Goal: Transaction & Acquisition: Register for event/course

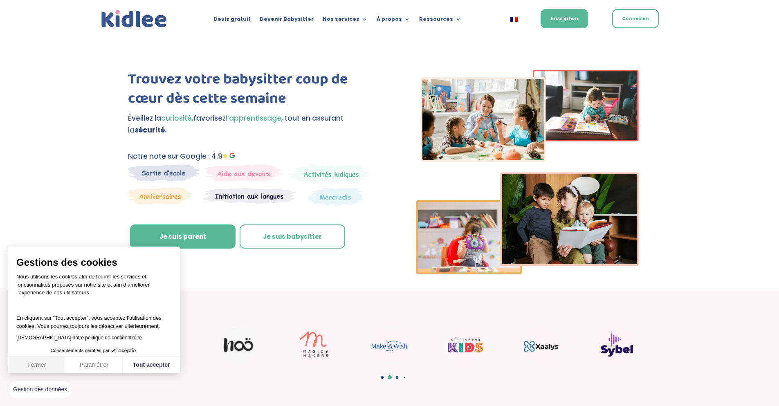
click at [39, 364] on button "Fermer" at bounding box center [36, 365] width 57 height 17
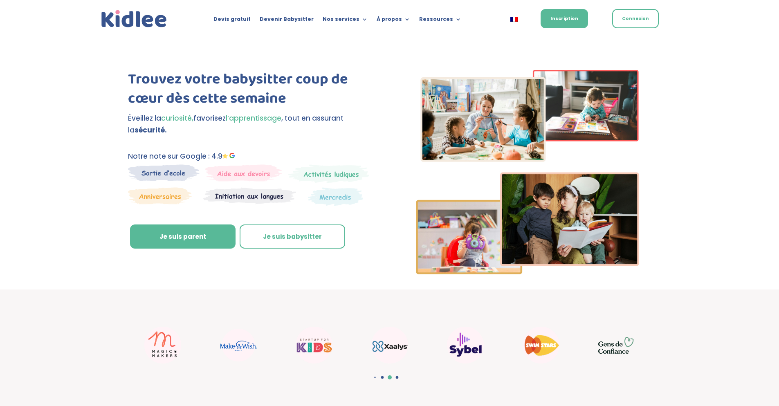
scroll to position [147, 0]
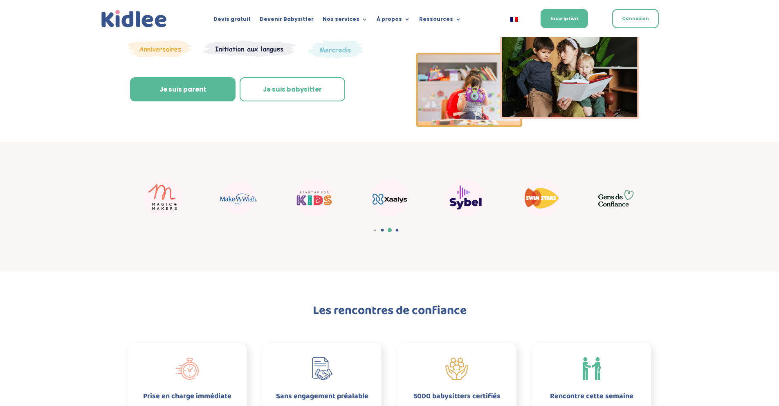
click at [178, 108] on div "Trouvez votre babysitter coup de cœur dès cette semaine Éveillez la curiosité, …" at bounding box center [251, 19] width 247 height 193
click at [178, 96] on link "Je suis parent" at bounding box center [183, 89] width 106 height 25
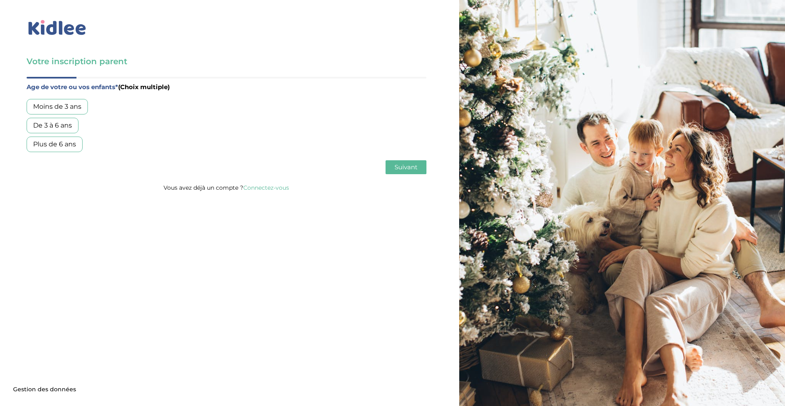
click at [82, 109] on div "Moins de 3 ans" at bounding box center [57, 107] width 61 height 16
click at [395, 166] on span "Suivant" at bounding box center [406, 167] width 23 height 8
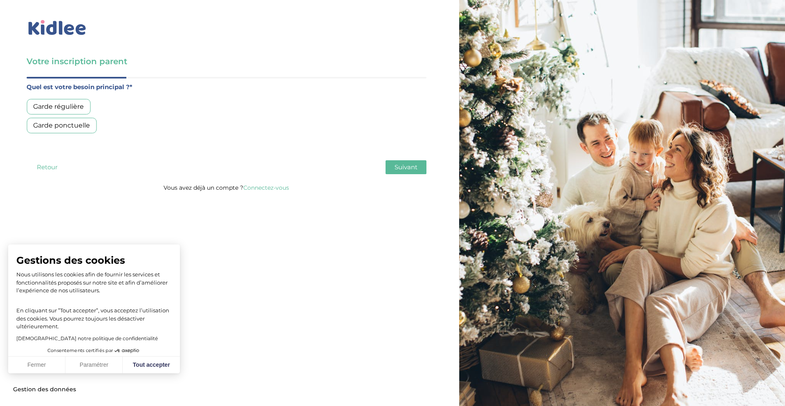
click at [72, 107] on div "Garde régulière" at bounding box center [59, 107] width 64 height 16
click at [52, 366] on button "Fermer" at bounding box center [36, 365] width 57 height 17
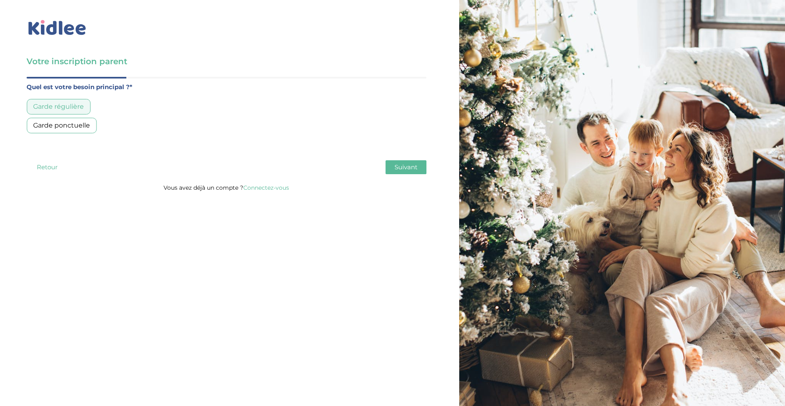
click at [399, 173] on button "Suivant" at bounding box center [406, 167] width 41 height 14
click at [63, 110] on div "Moins de 30h/mois" at bounding box center [64, 107] width 75 height 16
click at [415, 171] on span "Suivant" at bounding box center [406, 167] width 23 height 8
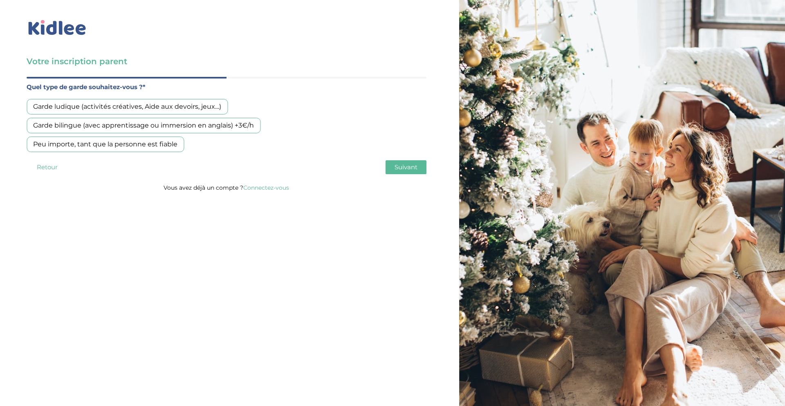
click at [100, 130] on div "Garde bilingue (avec apprentissage ou immersion en anglais) +3€/h" at bounding box center [144, 126] width 234 height 16
click at [419, 172] on button "Suivant" at bounding box center [406, 167] width 41 height 14
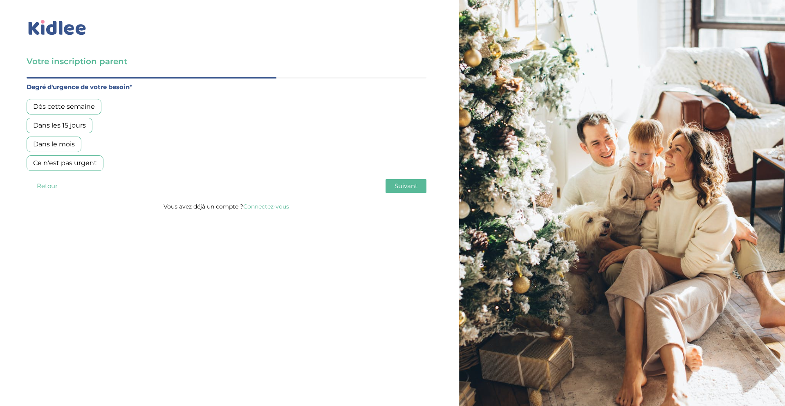
click at [72, 109] on div "Dès cette semaine" at bounding box center [64, 107] width 75 height 16
click at [406, 185] on span "Suivant" at bounding box center [406, 186] width 23 height 8
click at [73, 108] on div "Oui, via une agence" at bounding box center [65, 107] width 77 height 16
click at [421, 191] on button "Suivant" at bounding box center [406, 186] width 41 height 14
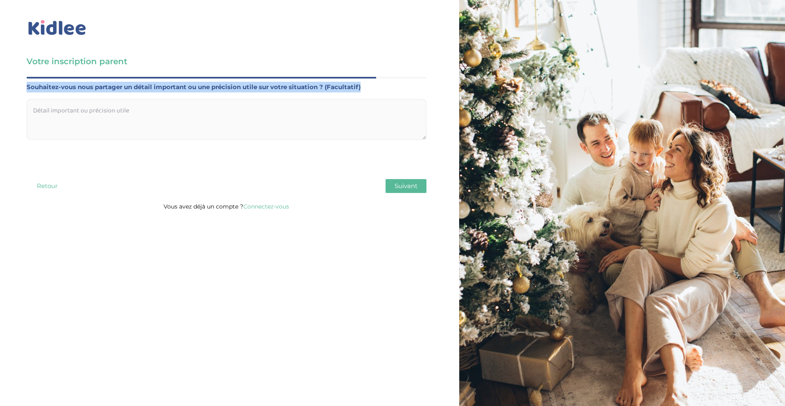
drag, startPoint x: 380, startPoint y: 85, endPoint x: 0, endPoint y: 76, distance: 380.5
click at [0, 76] on div "Votre inscription parent Avant de poursuivre veuillez vérifier que tous les cha…" at bounding box center [226, 108] width 465 height 216
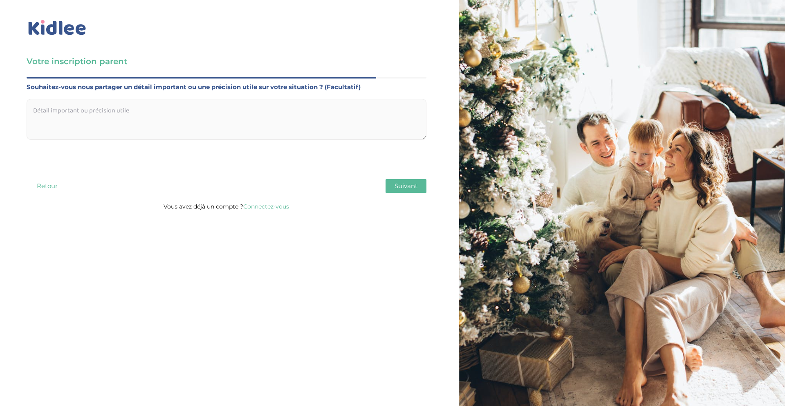
click at [130, 115] on textarea at bounding box center [227, 119] width 400 height 41
drag, startPoint x: 399, startPoint y: 187, endPoint x: 403, endPoint y: 188, distance: 4.2
click at [401, 187] on span "Suivant" at bounding box center [406, 186] width 23 height 8
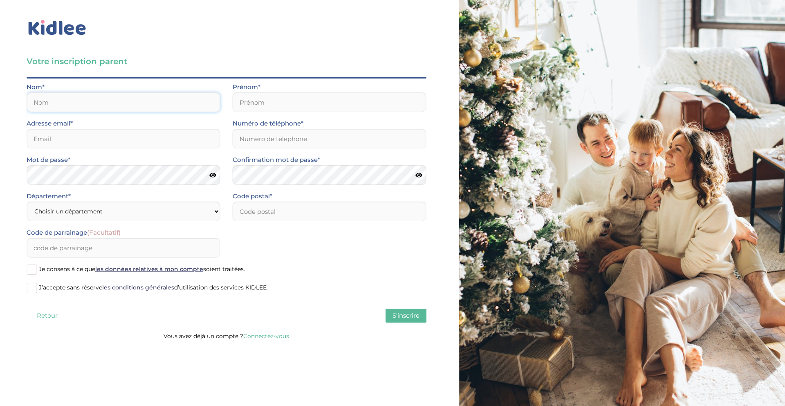
click at [82, 106] on input "text" at bounding box center [124, 102] width 194 height 20
click at [298, 146] on input "Numéro de téléphone*" at bounding box center [330, 139] width 194 height 20
click at [50, 315] on button "Retour" at bounding box center [47, 316] width 41 height 14
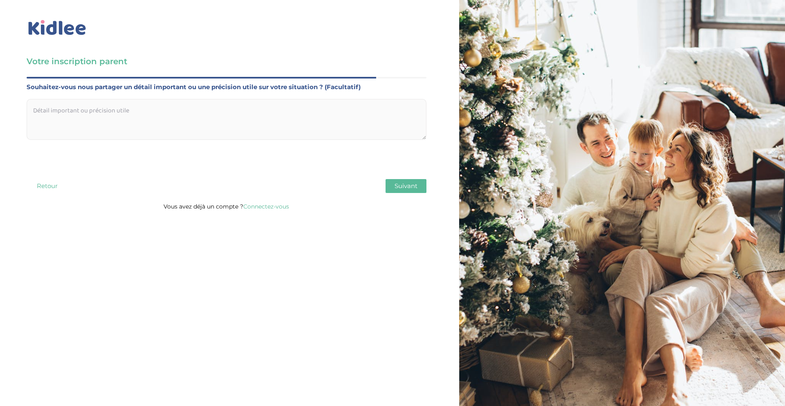
click at [67, 28] on img at bounding box center [57, 27] width 61 height 19
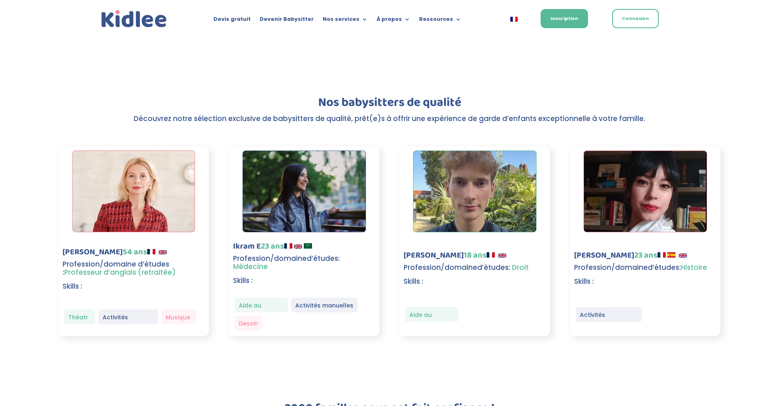
scroll to position [1116, 0]
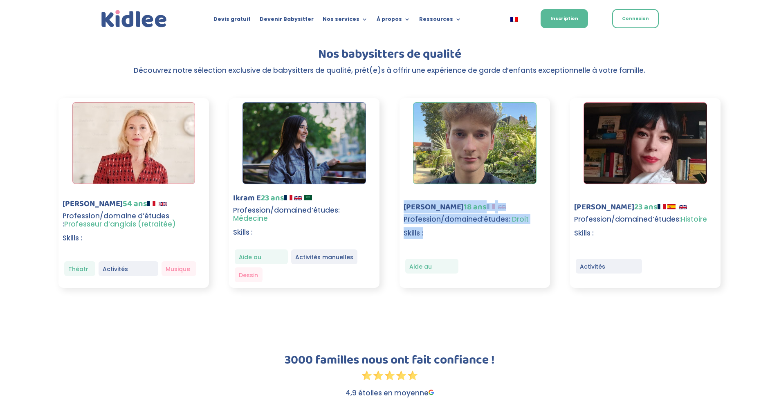
drag, startPoint x: 408, startPoint y: 222, endPoint x: 393, endPoint y: 210, distance: 19.1
click at [394, 210] on div "Maria D 54 ans Profession/domaine d’études : Professeur d’anglais (retraitée) S…" at bounding box center [389, 193] width 663 height 212
click at [607, 218] on span "Profession/domaine" at bounding box center [611, 219] width 74 height 10
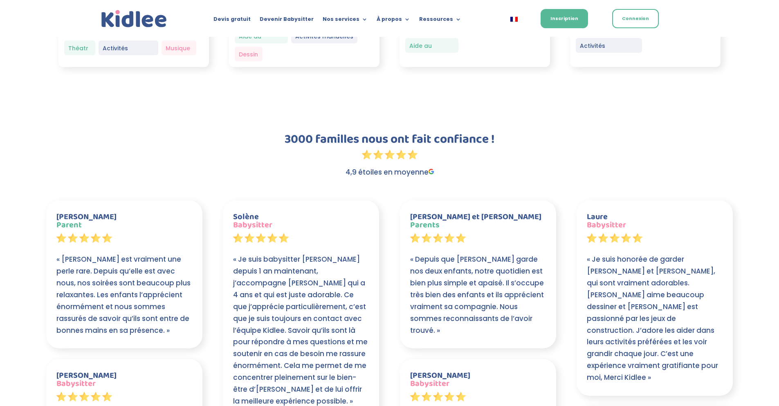
scroll to position [1411, 0]
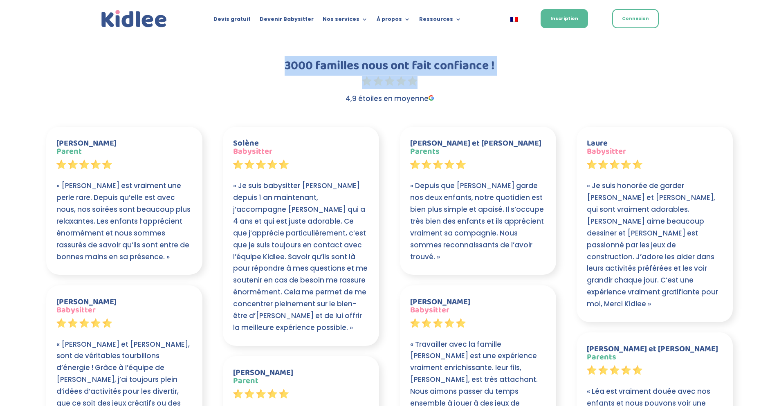
drag, startPoint x: 283, startPoint y: 68, endPoint x: 568, endPoint y: 92, distance: 286.1
click at [568, 92] on div "3000 familles nous ont fait confiance ! 4,9 étoiles en moyenne" at bounding box center [389, 82] width 523 height 45
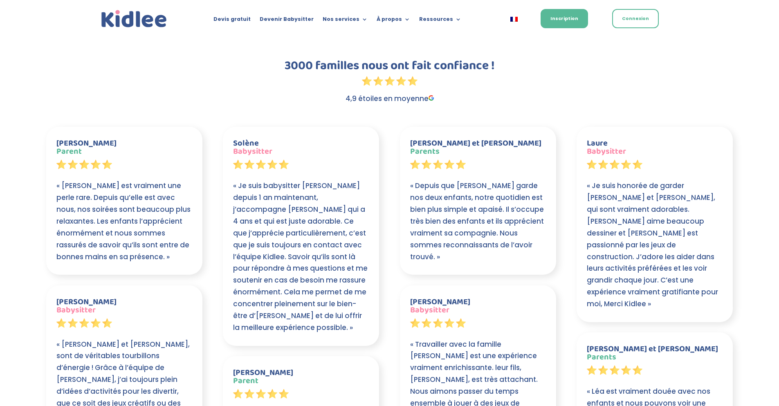
click at [561, 114] on div "3000 familles nous ont fait confiance ! 4,9 étoiles en moyenne" at bounding box center [389, 82] width 523 height 67
drag, startPoint x: 434, startPoint y: 99, endPoint x: 334, endPoint y: 97, distance: 100.2
click at [334, 97] on p "4,9 étoiles en moyenne" at bounding box center [389, 99] width 523 height 12
click at [279, 119] on div "Marie Parent « Alice est vraiment une perle rare. Depuis qu’elle est avec nous,…" at bounding box center [389, 311] width 687 height 391
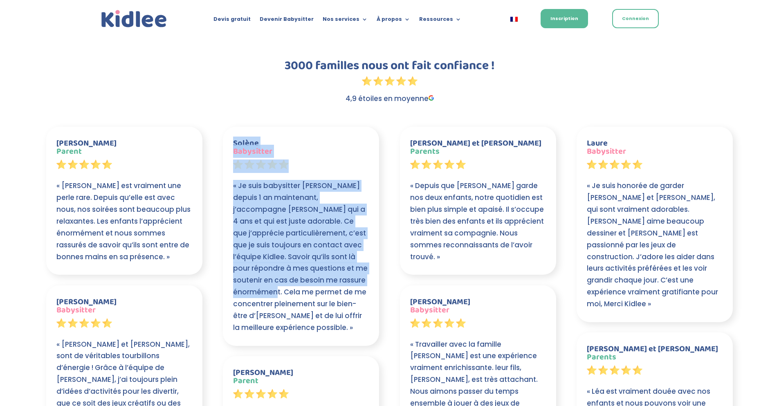
drag, startPoint x: 232, startPoint y: 145, endPoint x: 337, endPoint y: 281, distance: 171.7
click at [337, 281] on div "Solène Babysitter « Je suis babysitter Kidlee depuis 1 an maintenant, j’accompa…" at bounding box center [301, 236] width 156 height 219
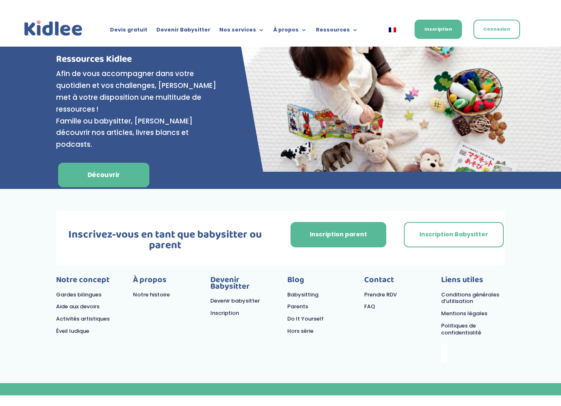
scroll to position [3386, 0]
